Goal: Navigation & Orientation: Find specific page/section

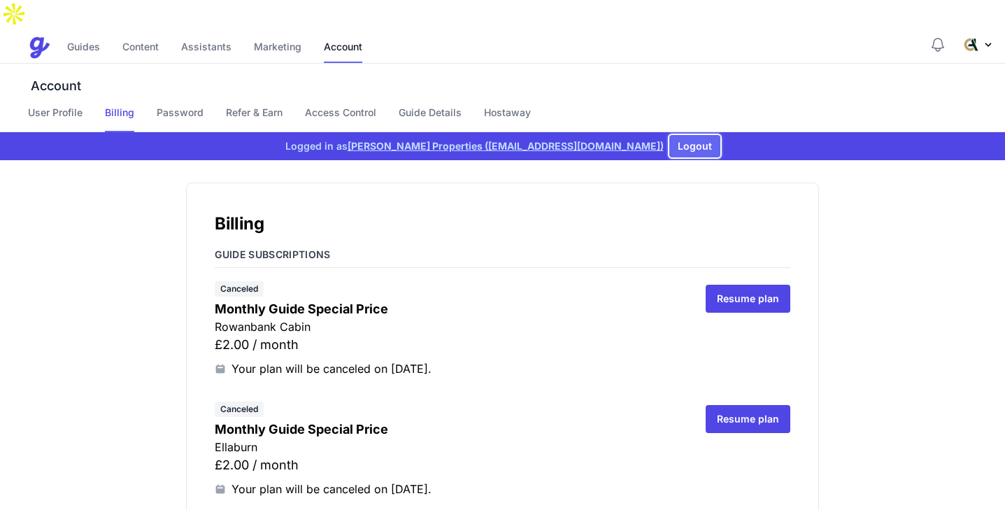
click at [690, 135] on button "Logout" at bounding box center [694, 146] width 51 height 22
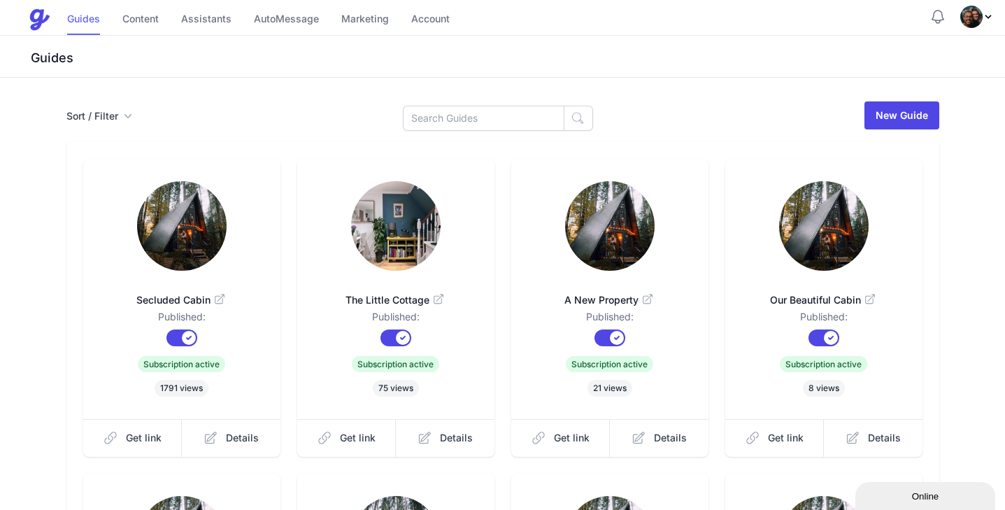
click at [73, 32] on link "Guides" at bounding box center [83, 20] width 33 height 30
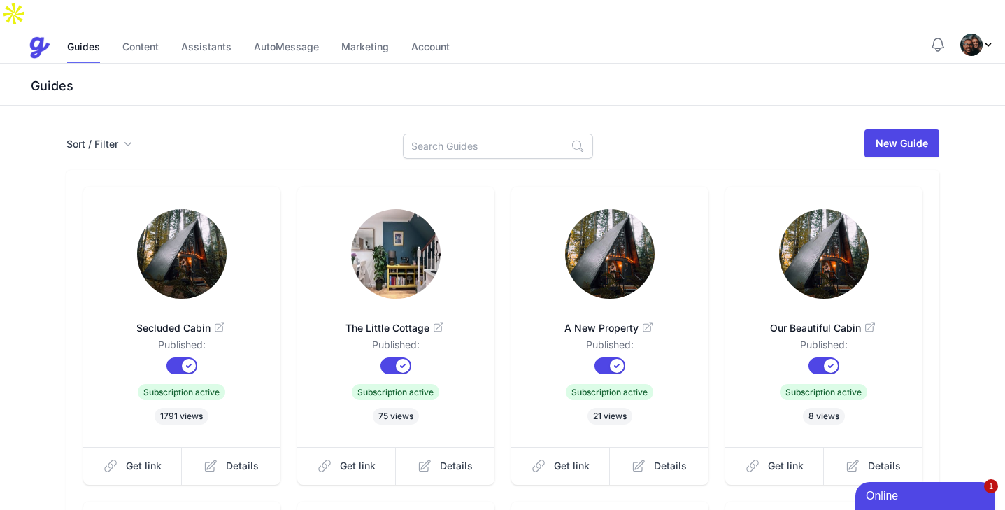
click at [117, 33] on div "Guides Content Assistants AutoMessage Marketing Account" at bounding box center [258, 48] width 383 height 30
click at [132, 33] on link "Content" at bounding box center [140, 48] width 36 height 30
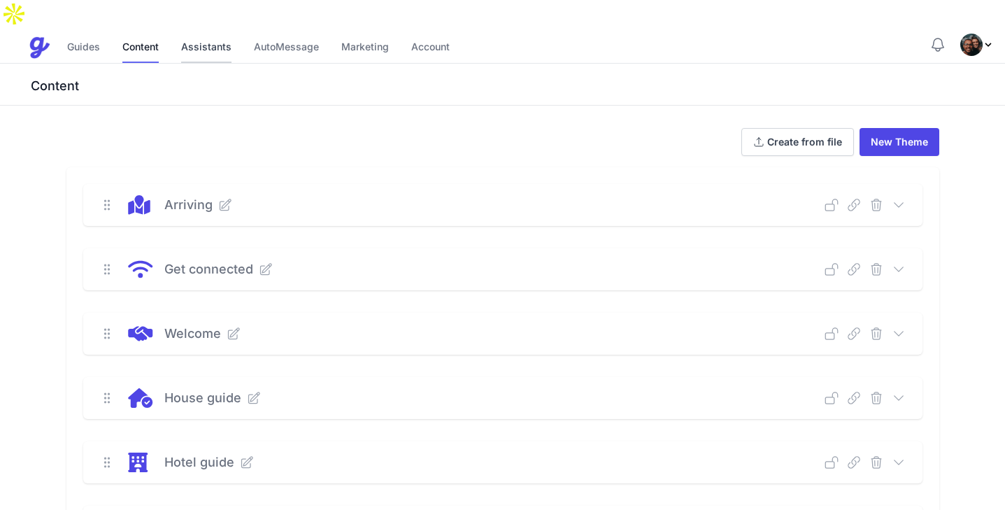
click at [190, 33] on link "Assistants" at bounding box center [206, 48] width 50 height 30
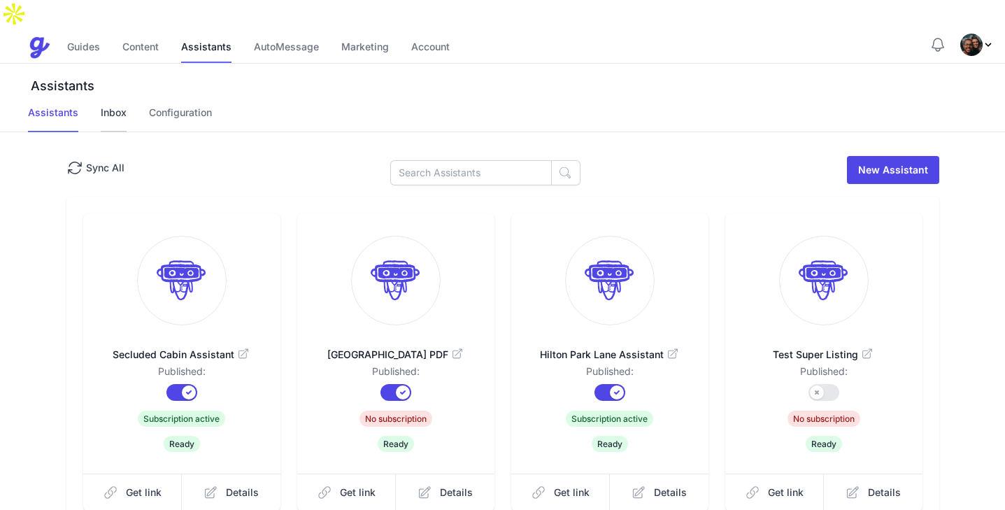
click at [120, 106] on link "Inbox" at bounding box center [114, 119] width 26 height 27
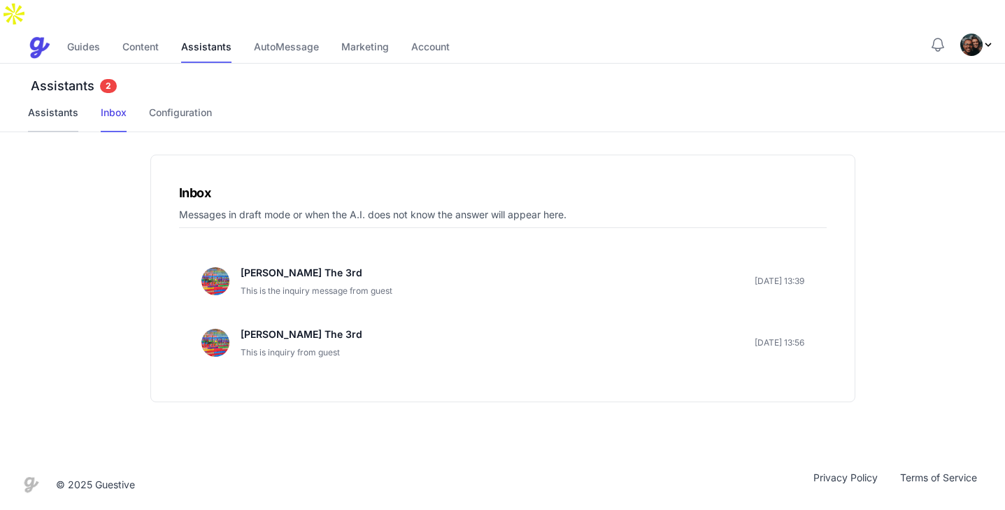
click at [38, 106] on link "Assistants" at bounding box center [53, 119] width 50 height 27
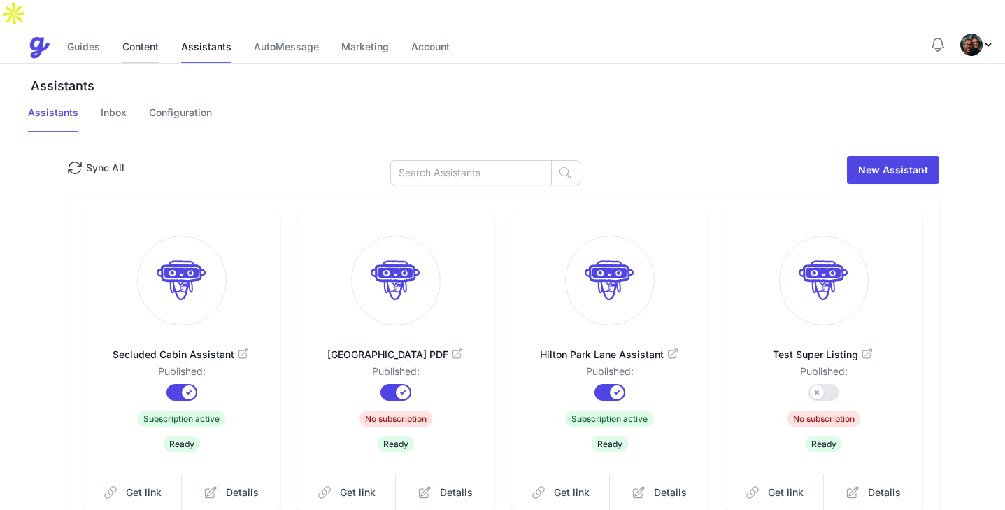
click at [137, 33] on link "Content" at bounding box center [140, 48] width 36 height 30
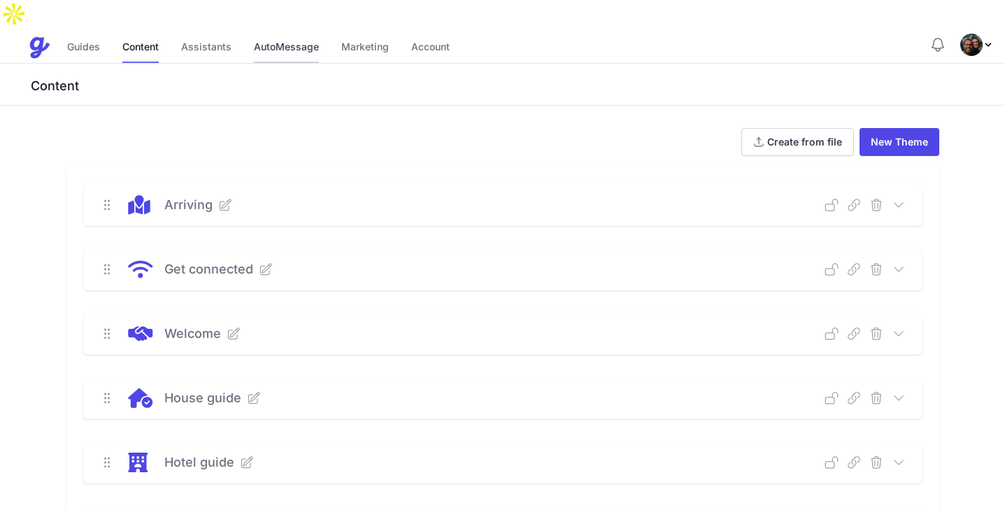
click at [283, 33] on link "AutoMessage" at bounding box center [286, 48] width 65 height 30
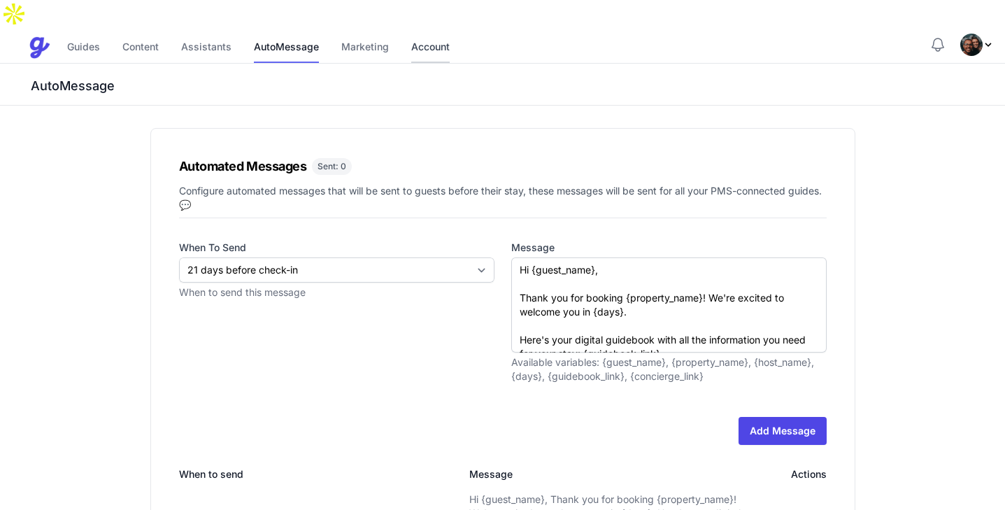
click at [432, 33] on link "Account" at bounding box center [430, 48] width 38 height 30
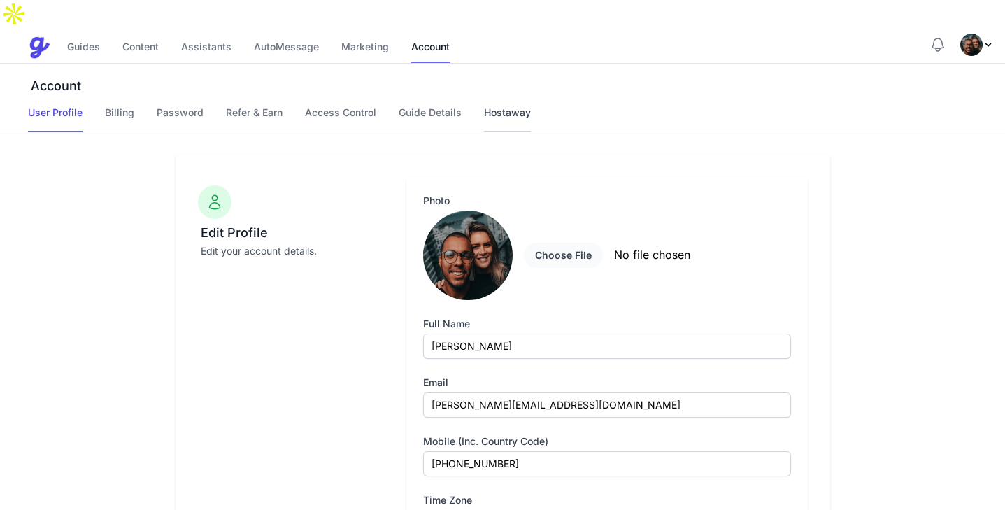
click at [500, 106] on link "Hostaway" at bounding box center [507, 119] width 47 height 27
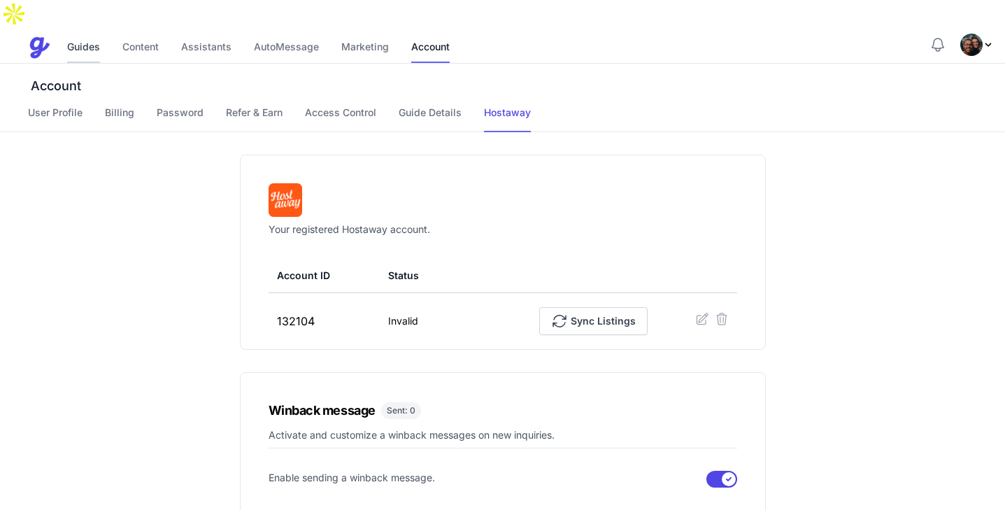
click at [91, 33] on link "Guides" at bounding box center [83, 48] width 33 height 30
